Goal: Feedback & Contribution: Submit feedback/report problem

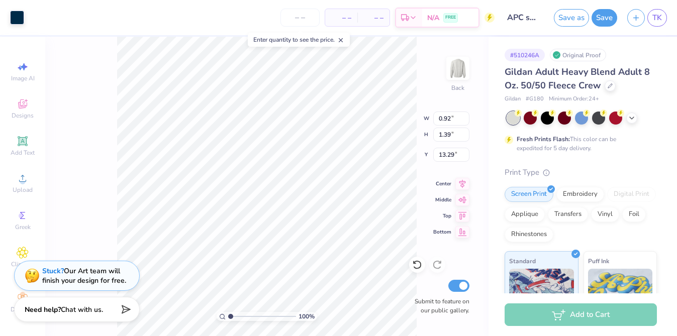
type input "13.27"
type input "1.93"
type input "7.96"
type input "1.39"
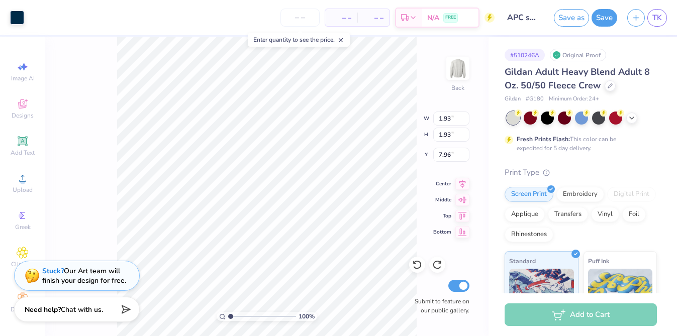
type input "1.39"
type input "1.93"
click at [101, 79] on div "100 % Back W 2.90 2.90 " H 4.92 4.92 " Y 3.54 3.54 " Center Middle Top Bottom S…" at bounding box center [267, 187] width 444 height 300
click at [52, 17] on div at bounding box center [53, 17] width 14 height 14
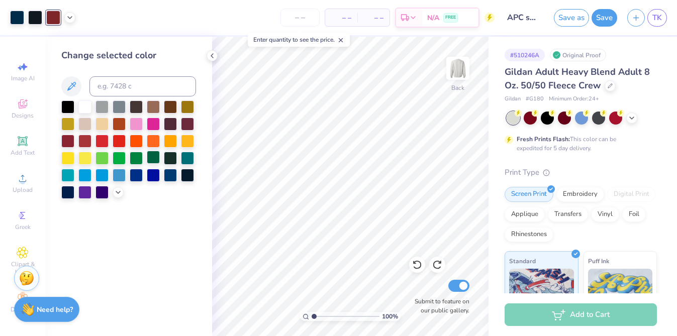
click at [151, 158] on div at bounding box center [153, 157] width 13 height 13
click at [154, 158] on div at bounding box center [153, 157] width 13 height 13
click at [213, 55] on icon at bounding box center [212, 56] width 8 height 8
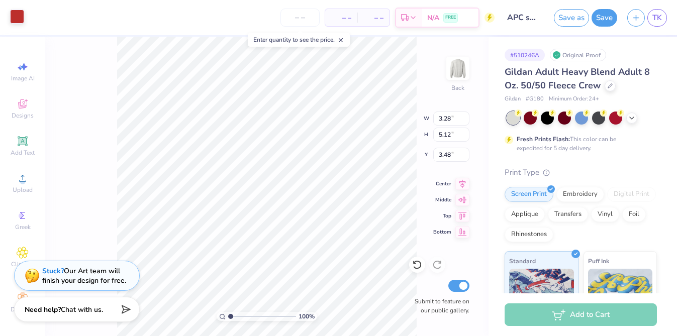
click at [17, 15] on div at bounding box center [17, 17] width 14 height 14
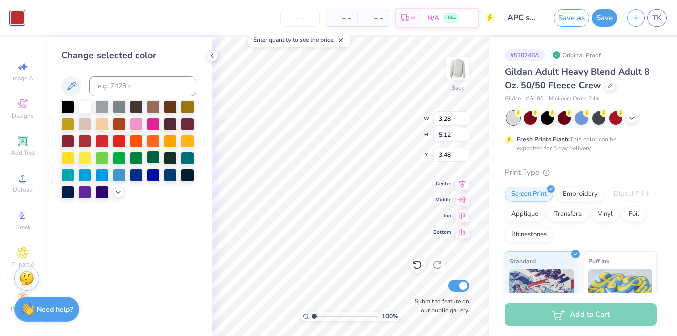
click at [152, 162] on div at bounding box center [153, 157] width 13 height 13
click at [132, 159] on div at bounding box center [136, 157] width 13 height 13
click at [154, 156] on div at bounding box center [153, 157] width 13 height 13
click at [172, 156] on div at bounding box center [170, 157] width 13 height 13
click at [153, 153] on div at bounding box center [153, 157] width 13 height 13
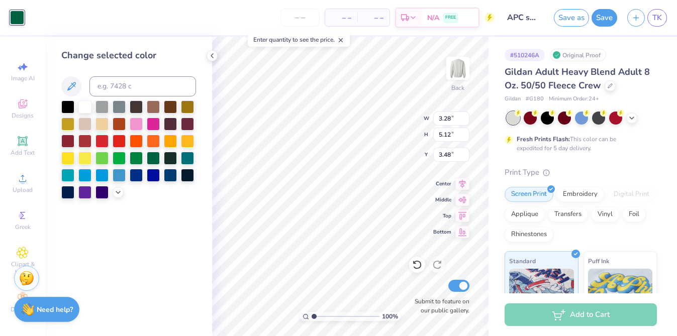
type input "0.89"
type input "1.24"
type input "4.18"
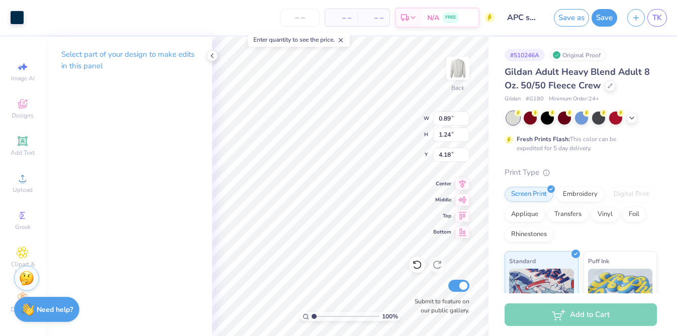
type input "2.83"
type input "4.21"
type input "3.30"
click at [22, 19] on div at bounding box center [17, 17] width 14 height 14
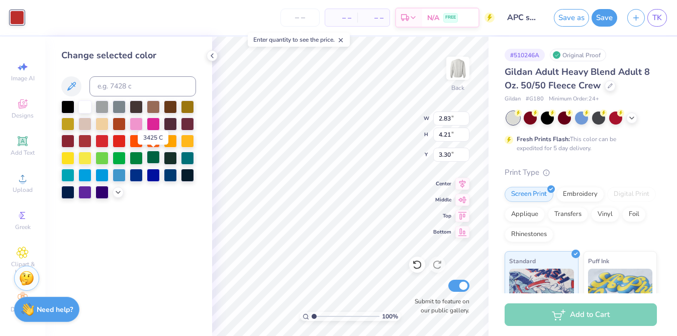
click at [152, 157] on div at bounding box center [153, 157] width 13 height 13
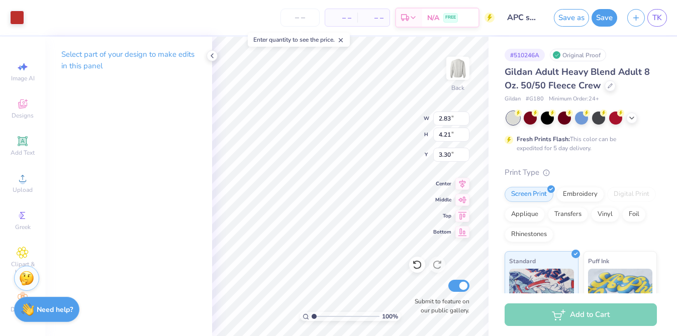
type input "2.90"
type input "4.92"
type input "3.54"
click at [19, 17] on div at bounding box center [17, 17] width 14 height 14
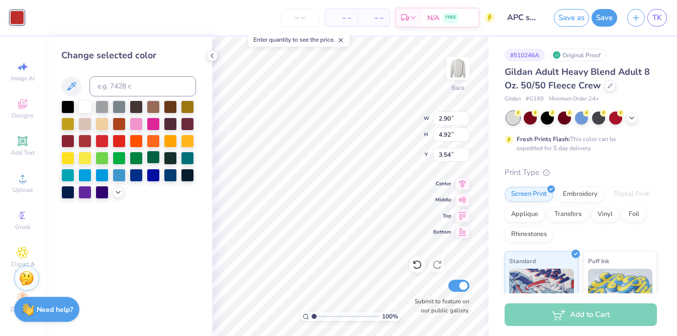
click at [152, 158] on div at bounding box center [153, 157] width 13 height 13
type input "1.34"
type input "1.76"
type input "11.05"
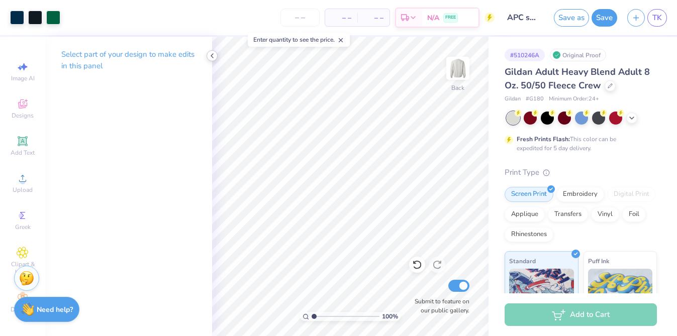
click at [214, 56] on icon at bounding box center [212, 56] width 8 height 8
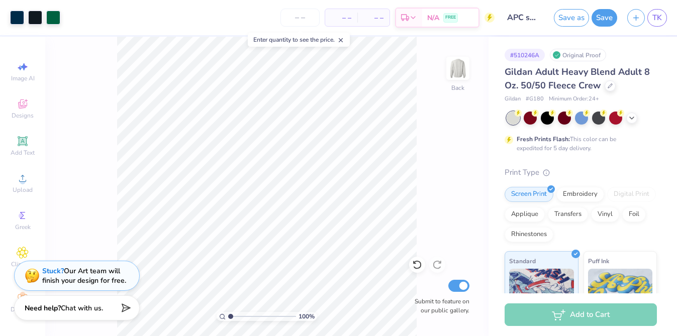
click at [48, 305] on strong "Need help?" at bounding box center [43, 309] width 36 height 10
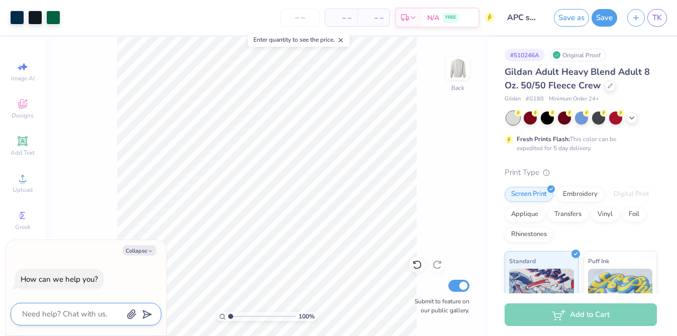
click at [80, 309] on textarea at bounding box center [72, 315] width 102 height 14
type textarea "c"
type textarea "x"
type textarea "ca"
type textarea "x"
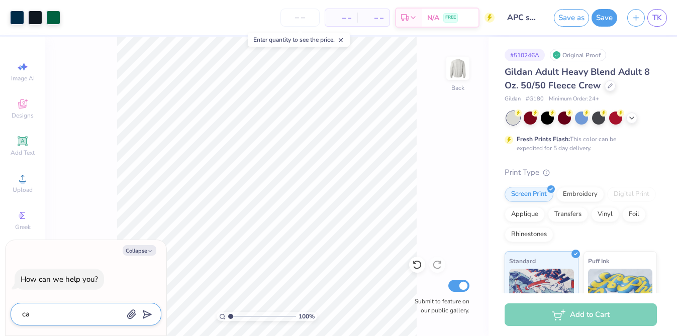
type textarea "can"
type textarea "x"
type textarea "can"
type textarea "x"
type textarea "can y"
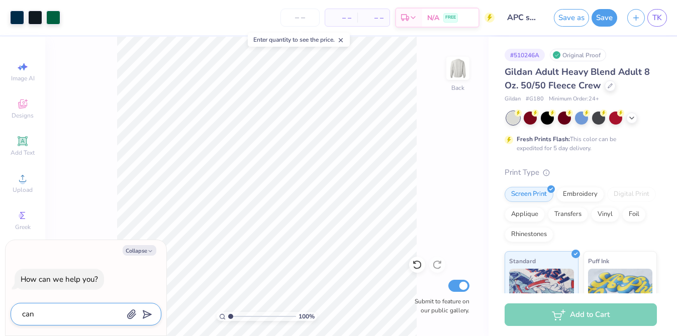
type textarea "x"
type textarea "can yo"
type textarea "x"
type textarea "can you"
type textarea "x"
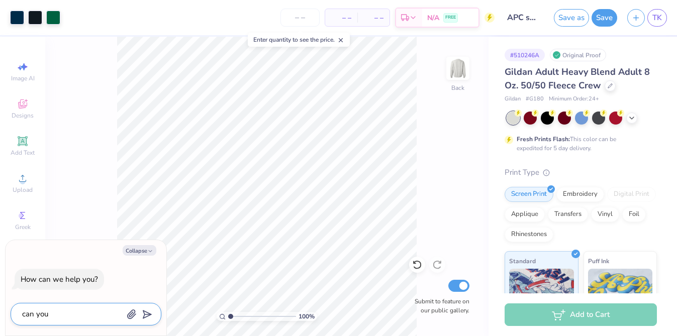
type textarea "can you"
type textarea "x"
type textarea "can you m"
type textarea "x"
type textarea "can you ma"
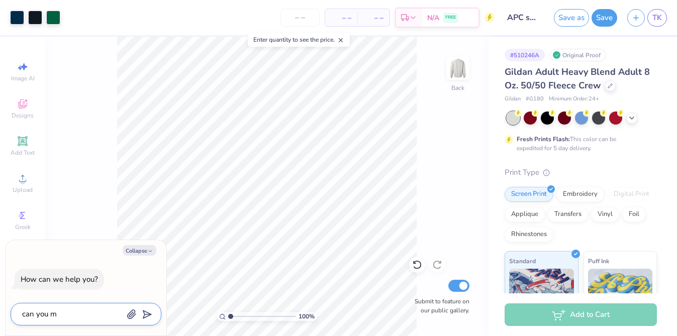
type textarea "x"
type textarea "can you mak"
type textarea "x"
type textarea "can you make"
type textarea "x"
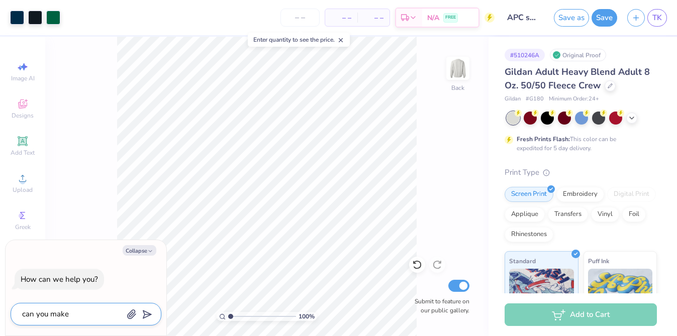
type textarea "can you make"
type textarea "x"
type textarea "can you make t"
type textarea "x"
type textarea "can you make th"
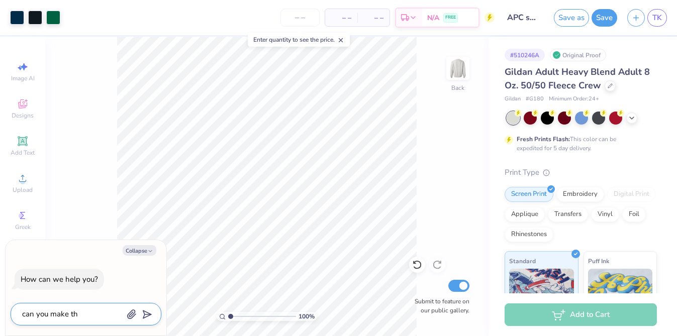
type textarea "x"
type textarea "can you make the"
type textarea "x"
type textarea "can you make the"
type textarea "x"
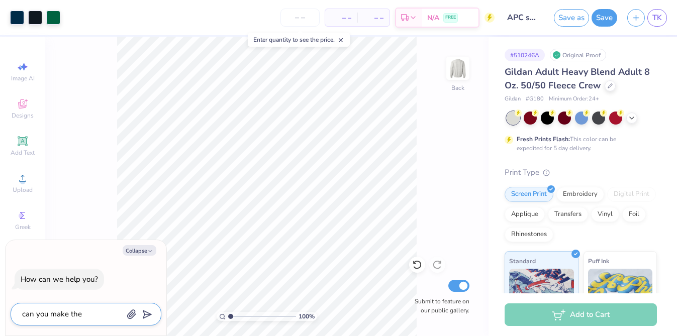
type textarea "can you make the c"
type textarea "x"
type textarea "can you make the co"
type textarea "x"
type textarea "can you make the com"
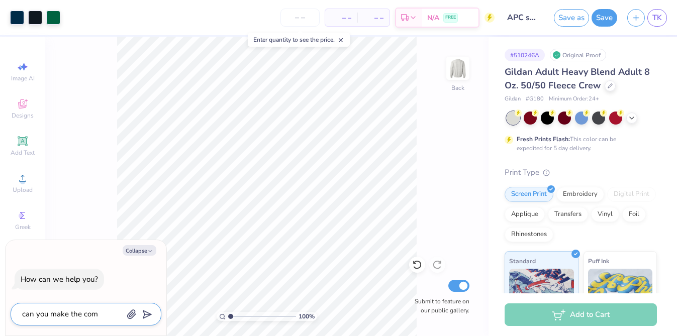
type textarea "x"
type textarea "can you make the comp"
type textarea "x"
type textarea "can you make the compa"
type textarea "x"
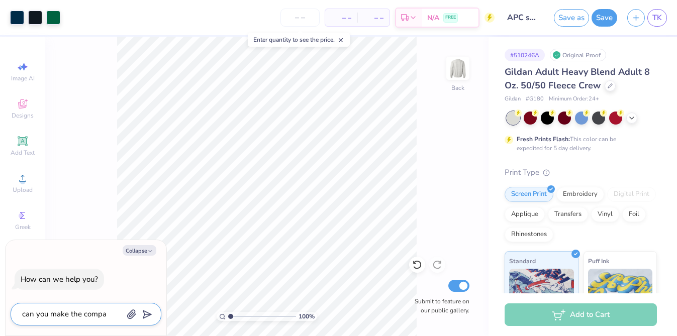
type textarea "can you make the compas"
type textarea "x"
type textarea "can you make the compass"
type textarea "x"
type textarea "can you make the compass"
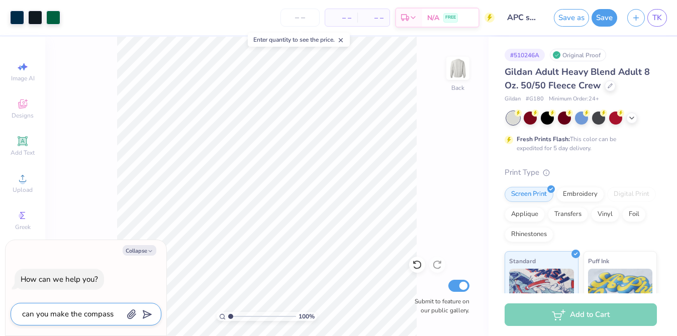
type textarea "x"
type textarea "can you make the compass a"
type textarea "x"
type textarea "can you make the compass a"
type textarea "x"
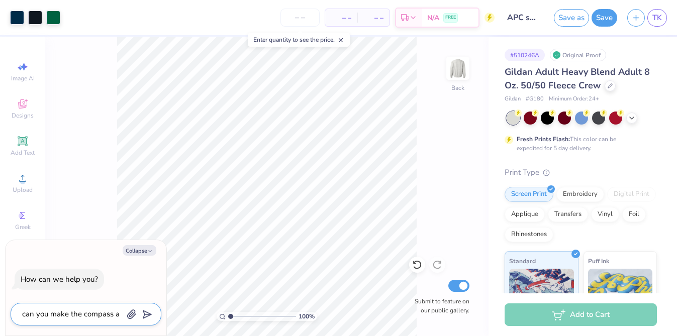
type textarea "can you make the compass a l"
type textarea "x"
type textarea "can you make the compass a li"
type textarea "x"
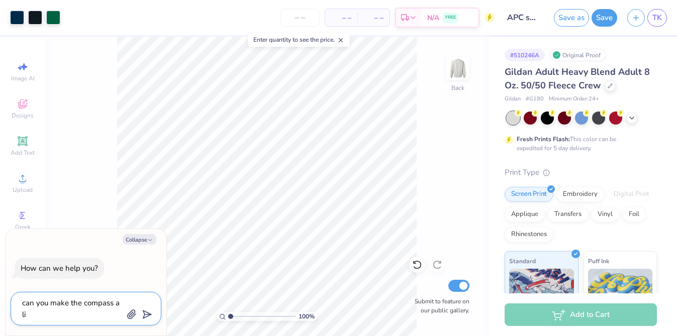
type textarea "can you make the compass a lit"
type textarea "x"
type textarea "can you make the compass a litt"
type textarea "x"
type textarea "can you make the compass a littl"
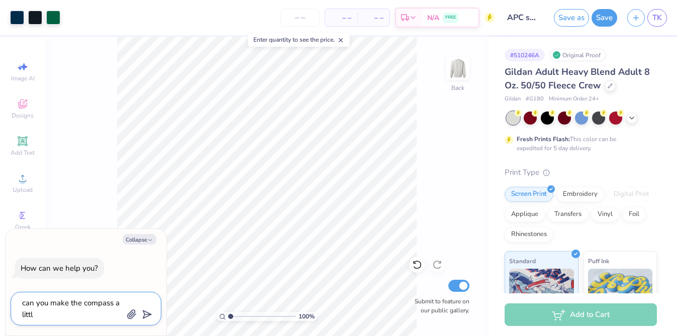
type textarea "x"
type textarea "can you make the compass a little"
type textarea "x"
type textarea "can you make the compass a little s"
type textarea "x"
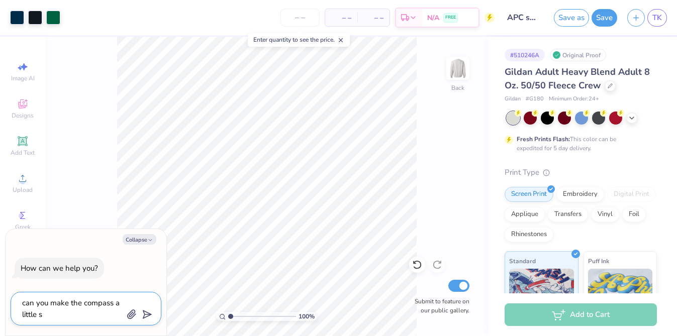
type textarea "can you make the compass a little sm"
type textarea "x"
type textarea "can you make the compass a little sma"
type textarea "x"
type textarea "can you make the compass a little smal"
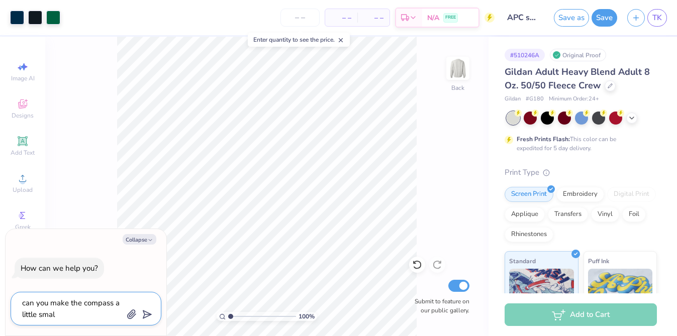
type textarea "x"
type textarea "can you make the compass a little small"
type textarea "x"
type textarea "can you make the compass a little smalle"
type textarea "x"
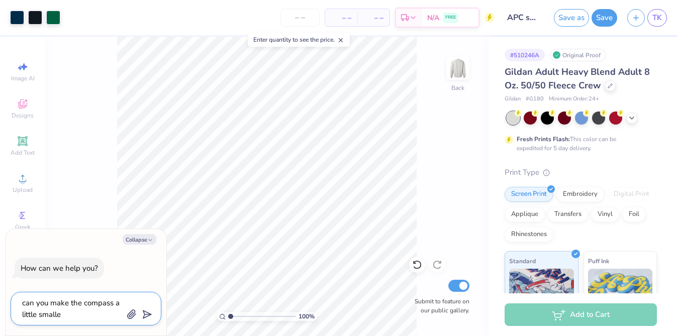
type textarea "can you make the compass a little smaller"
type textarea "x"
type textarea "can you make the compass a little smaller"
type textarea "x"
type textarea "can you make the compass a little smaller h"
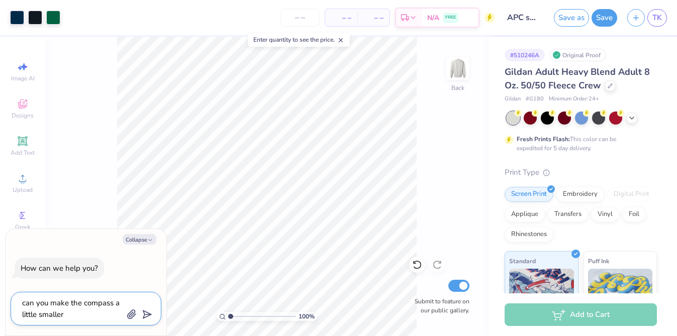
type textarea "x"
type textarea "can you make the compass a little smaller he"
type textarea "x"
type textarea "can you make the compass a little smaller her"
type textarea "x"
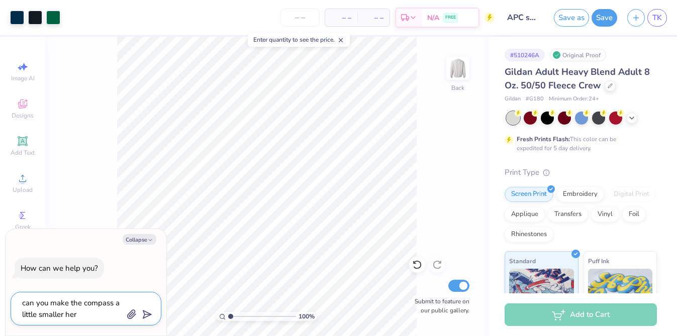
type textarea "can you make the compass a little smaller here"
type textarea "x"
type textarea "can you make the compass a little smaller here?"
type textarea "x"
type textarea "can you make the compass a little smaller here?"
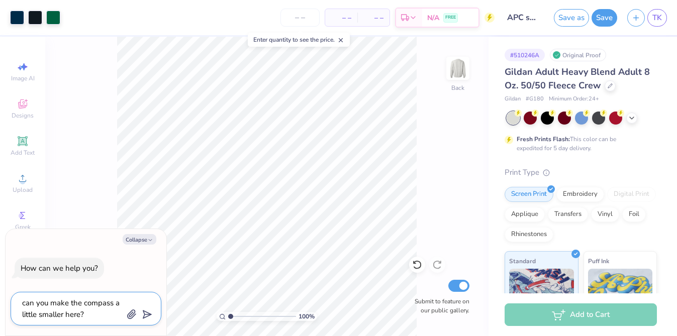
type textarea "x"
type textarea "can you make the compass a little smaller here?"
type textarea "x"
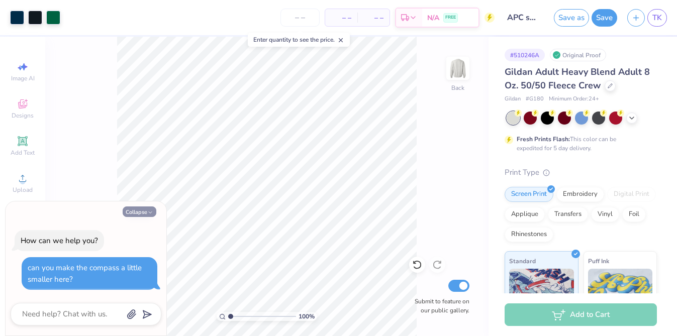
click at [142, 208] on button "Collapse" at bounding box center [140, 212] width 34 height 11
type textarea "x"
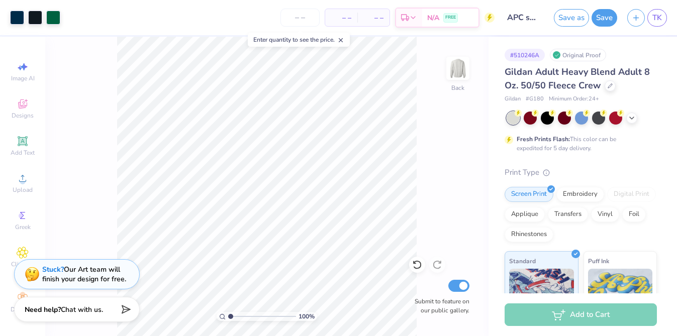
click at [86, 271] on div "Stuck? Our Art team will finish your design for free." at bounding box center [84, 274] width 84 height 19
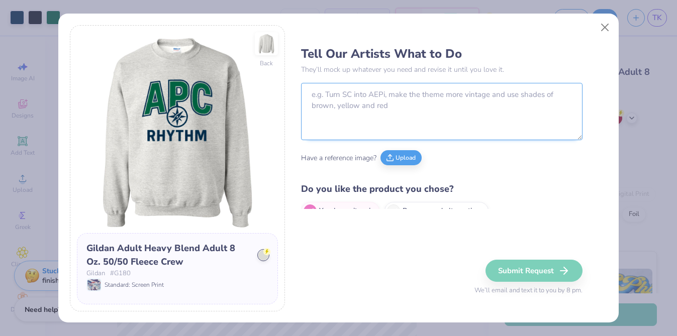
click at [340, 108] on textarea at bounding box center [442, 111] width 282 height 57
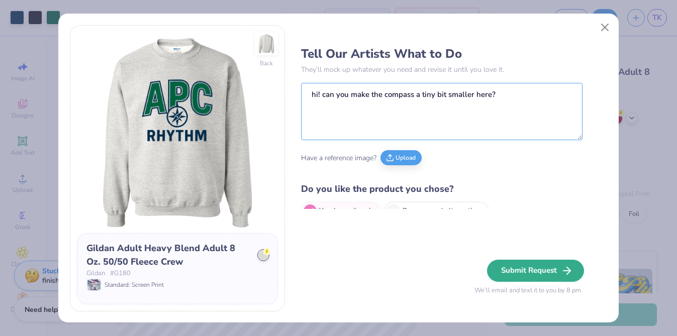
type textarea "hi! can you make the compass a tiny bit smaller here?"
click at [550, 275] on button "Submit Request" at bounding box center [535, 271] width 97 height 22
